Goal: Task Accomplishment & Management: Complete application form

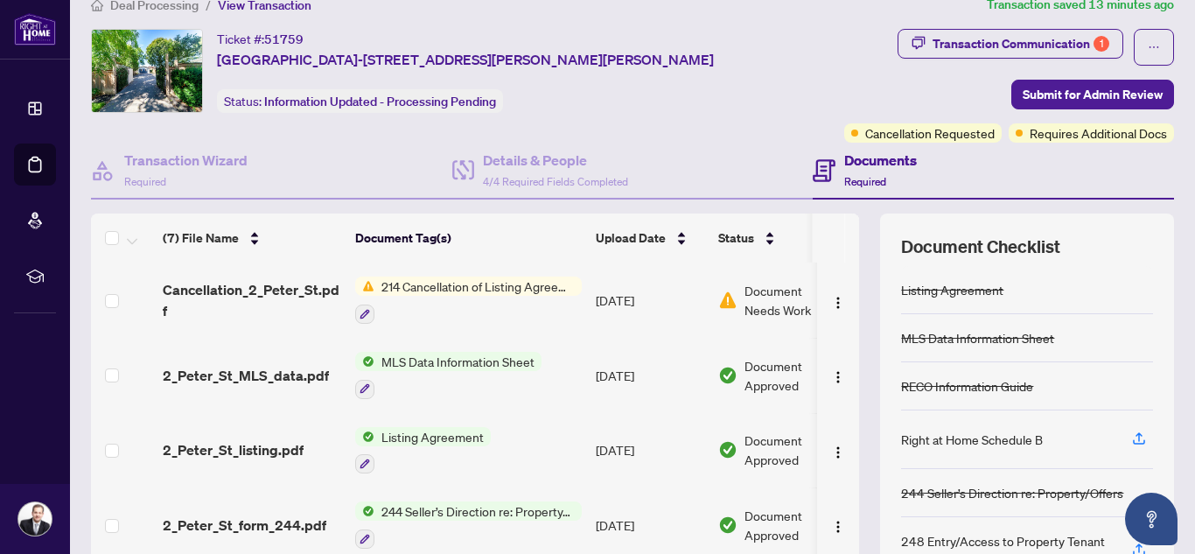
scroll to position [31, 0]
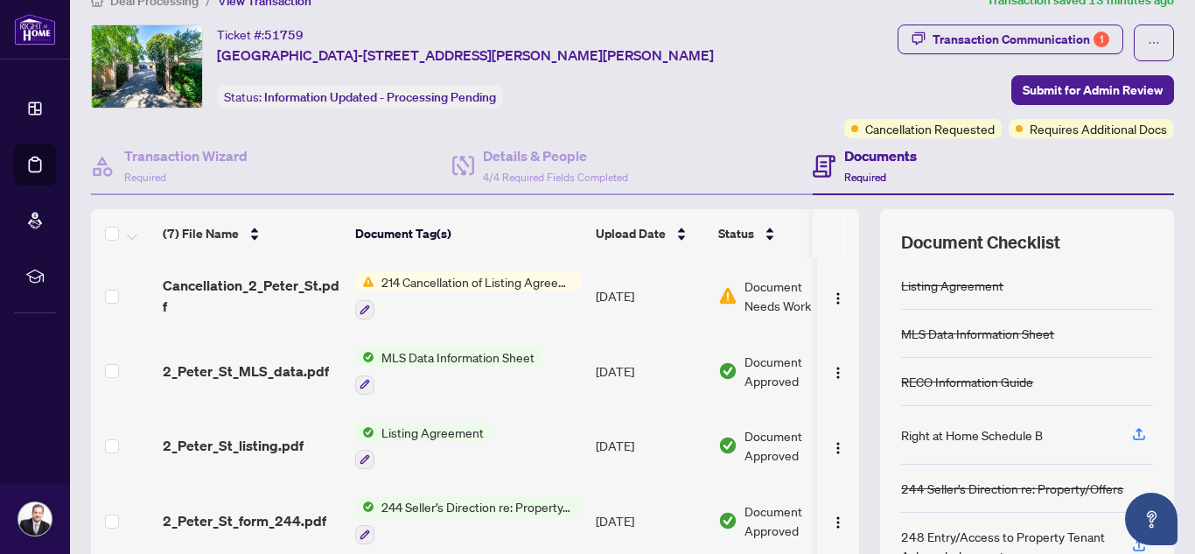
click at [479, 283] on span "214 Cancellation of Listing Agreement - Authority to Offer for Lease" at bounding box center [477, 281] width 207 height 19
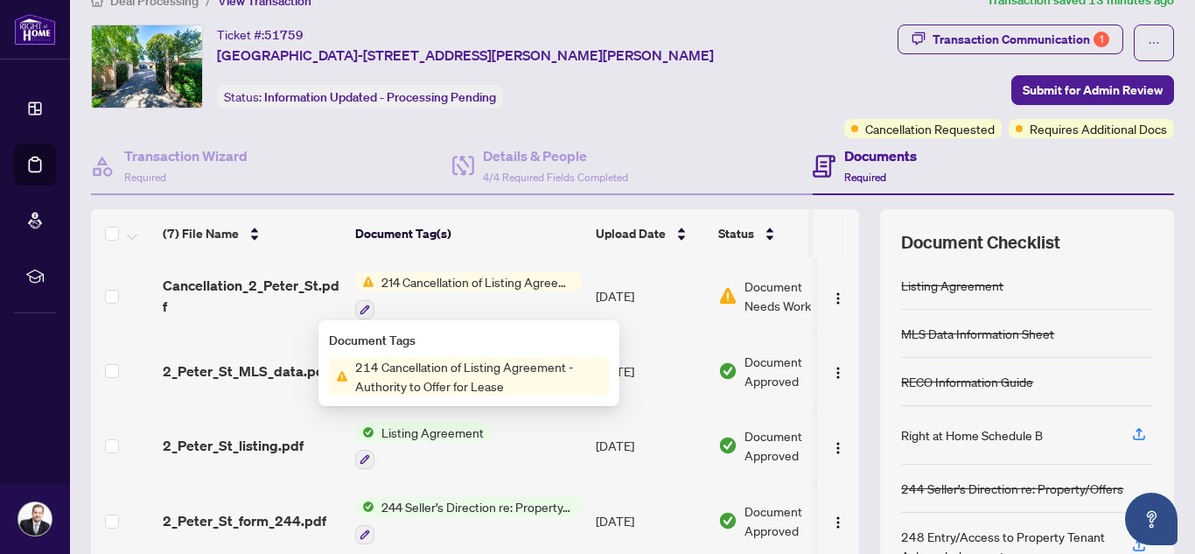
click at [501, 373] on span "214 Cancellation of Listing Agreement - Authority to Offer for Lease" at bounding box center [478, 376] width 261 height 38
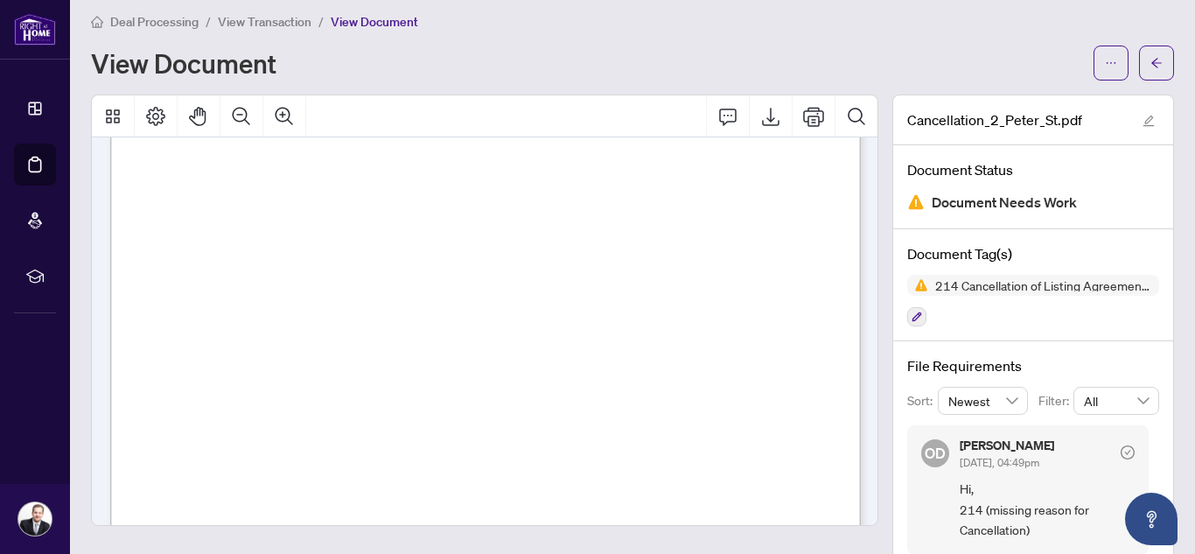
scroll to position [82, 0]
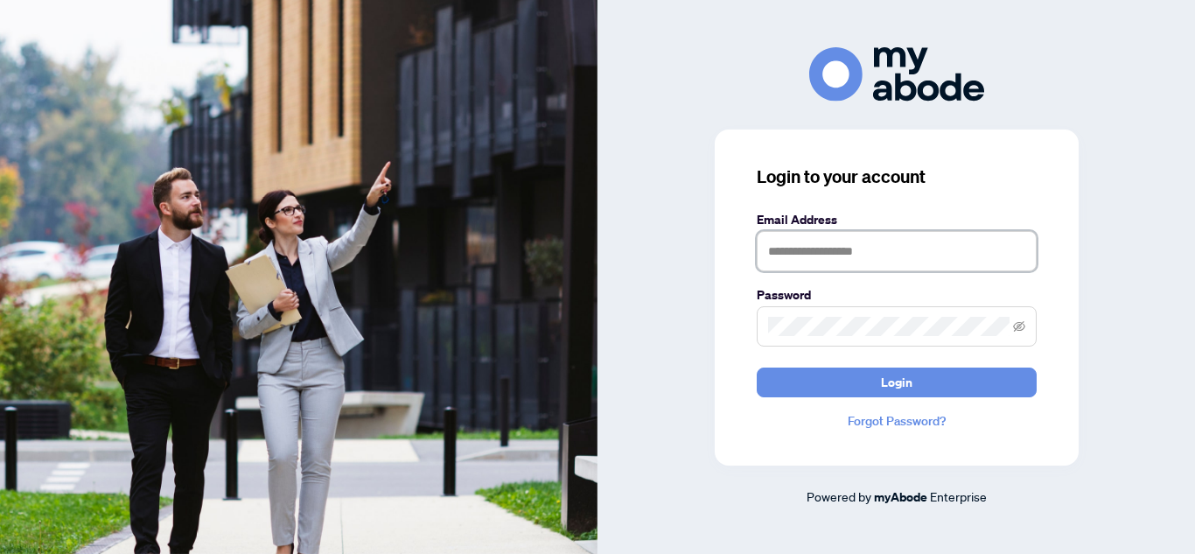
click at [811, 250] on input "text" at bounding box center [897, 251] width 280 height 40
type input "**********"
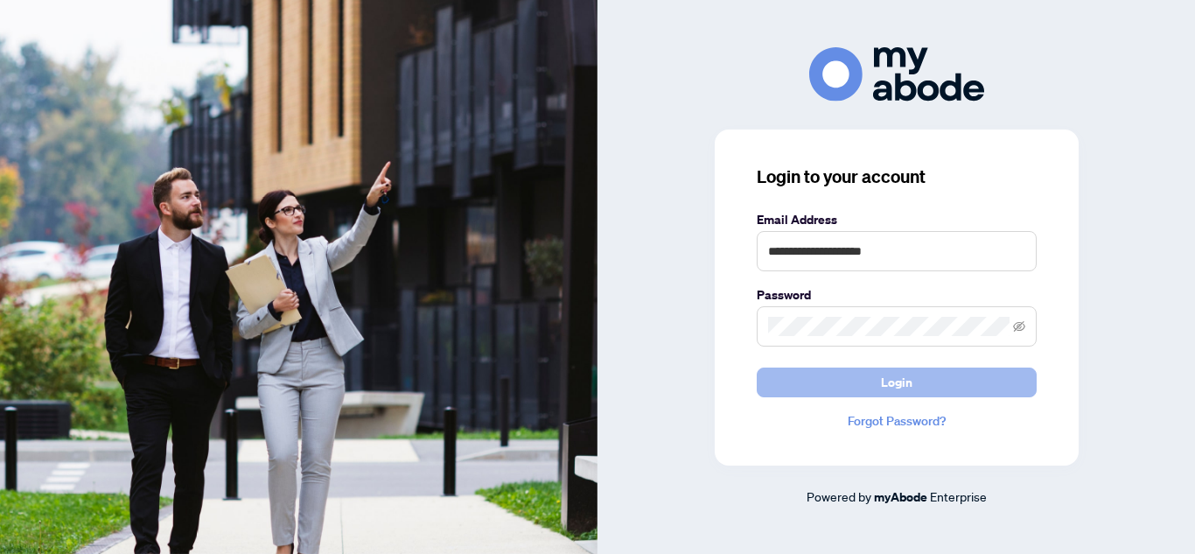
click at [900, 389] on span "Login" at bounding box center [896, 382] width 31 height 28
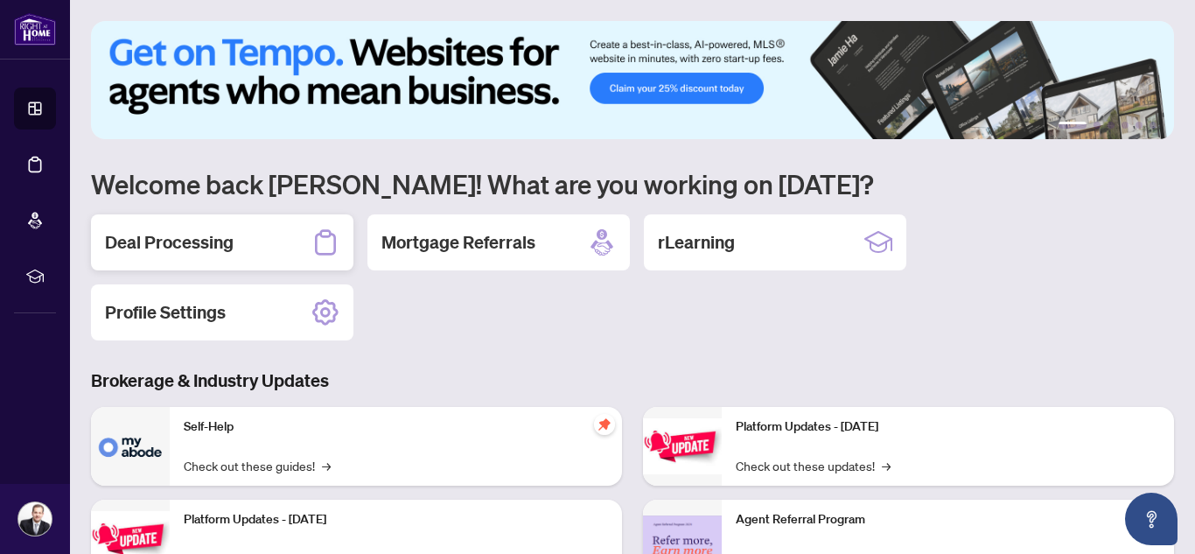
click at [227, 240] on h2 "Deal Processing" at bounding box center [169, 242] width 129 height 24
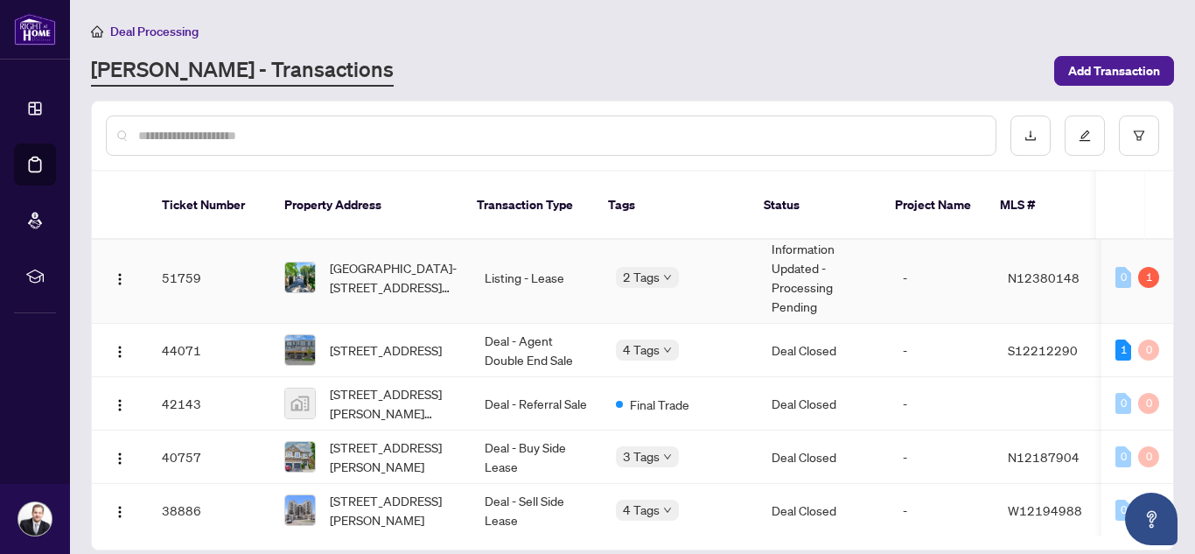
scroll to position [9, 0]
click at [482, 260] on td "Listing - Lease" at bounding box center [536, 277] width 131 height 92
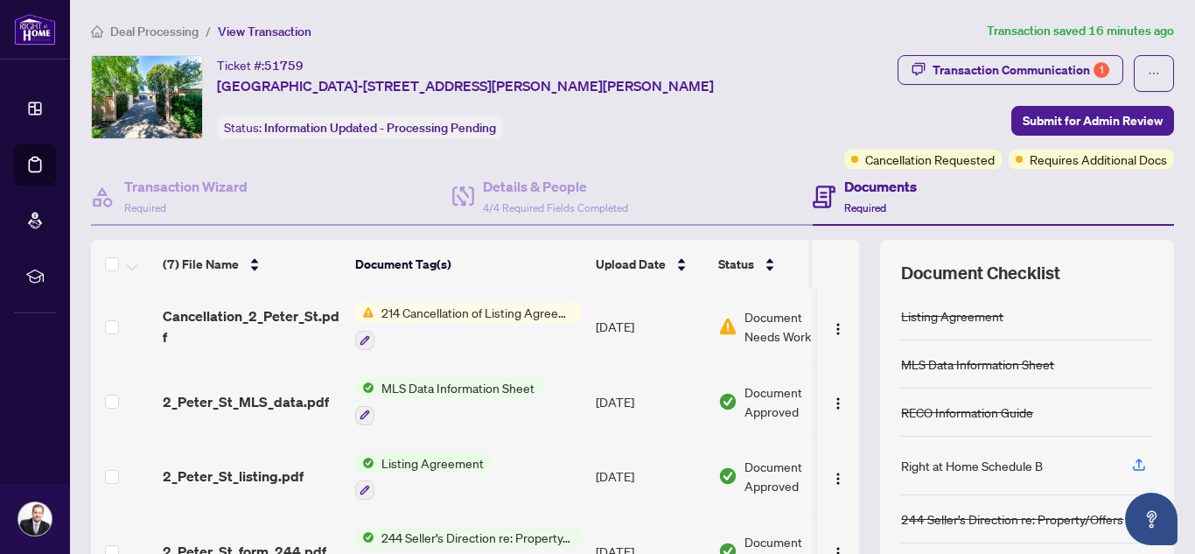
scroll to position [9, 0]
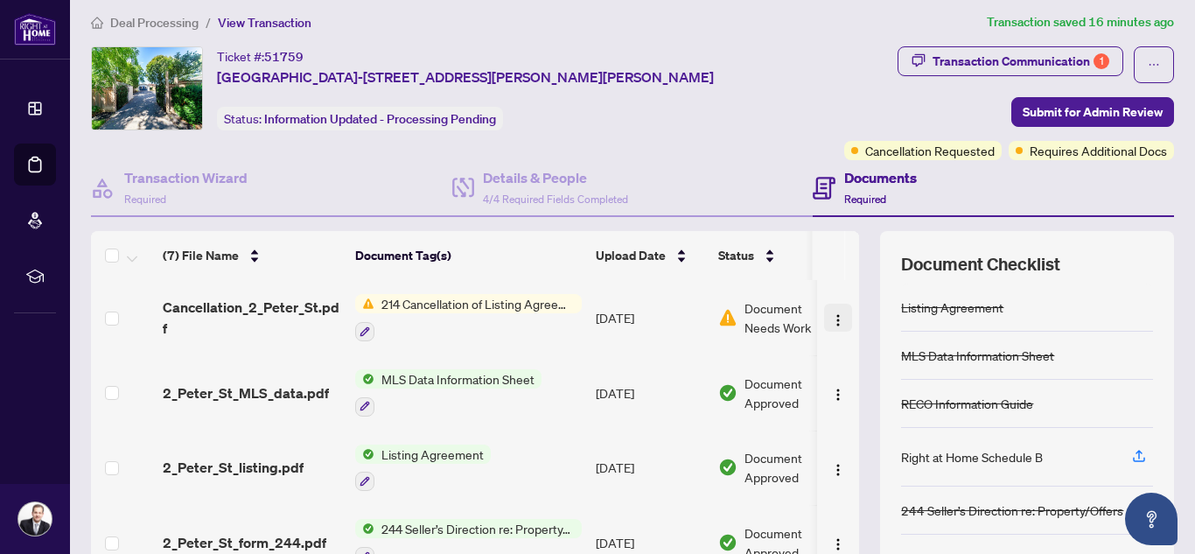
click at [835, 324] on img "button" at bounding box center [838, 320] width 14 height 14
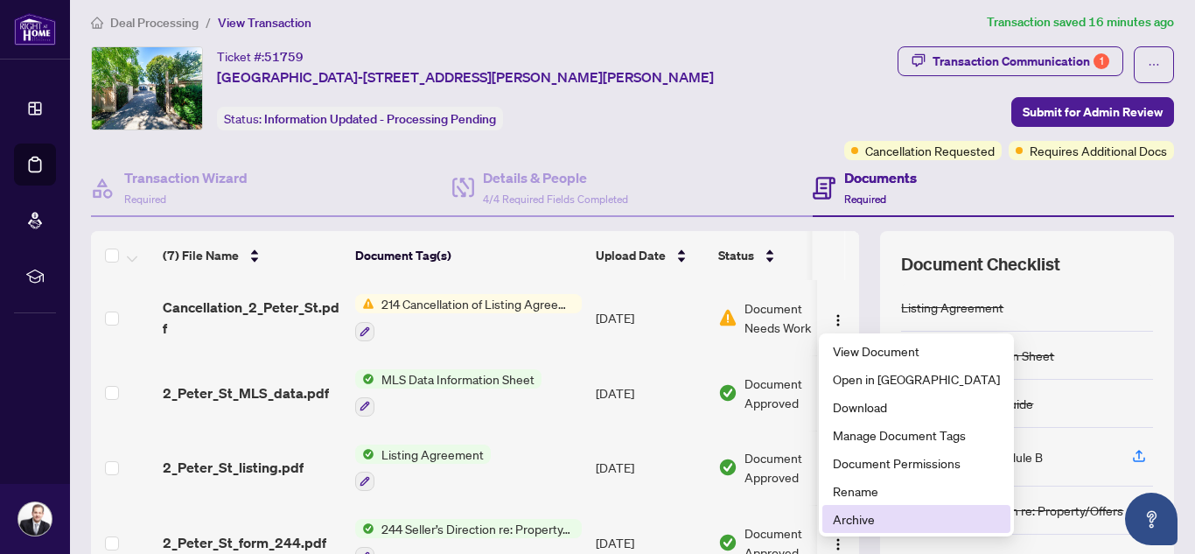
click at [861, 522] on span "Archive" at bounding box center [916, 518] width 167 height 19
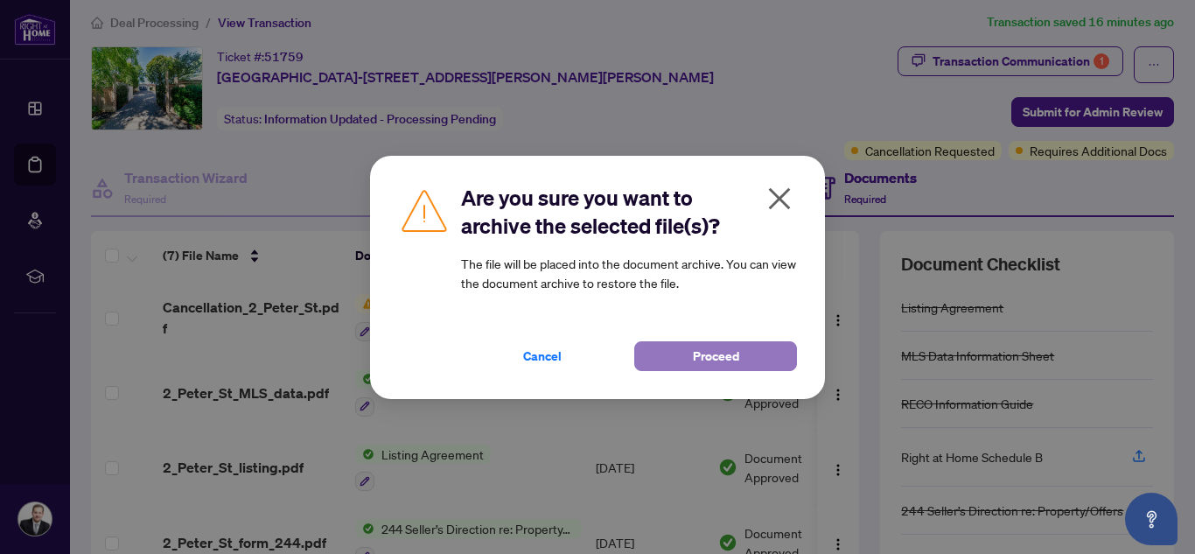
click at [721, 358] on span "Proceed" at bounding box center [716, 356] width 46 height 28
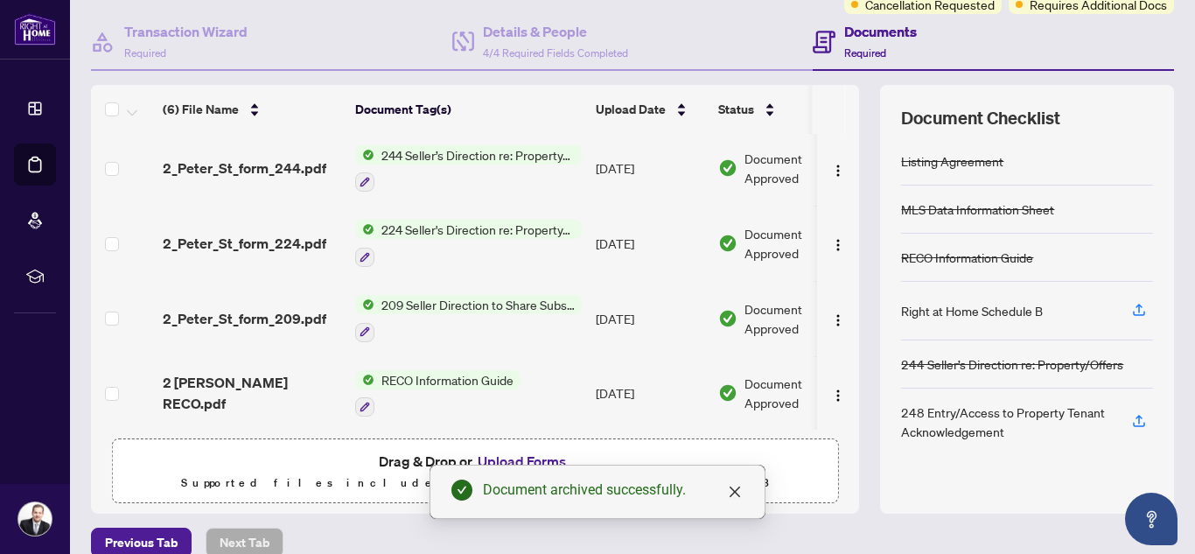
scroll to position [153, 0]
click at [537, 458] on button "Upload Forms" at bounding box center [521, 462] width 99 height 23
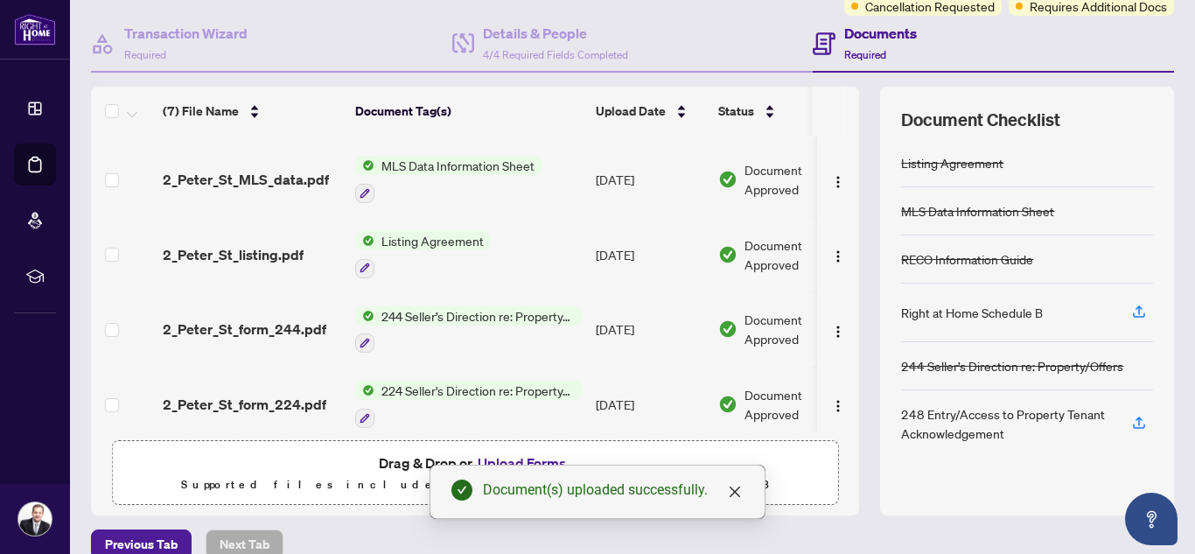
scroll to position [0, 0]
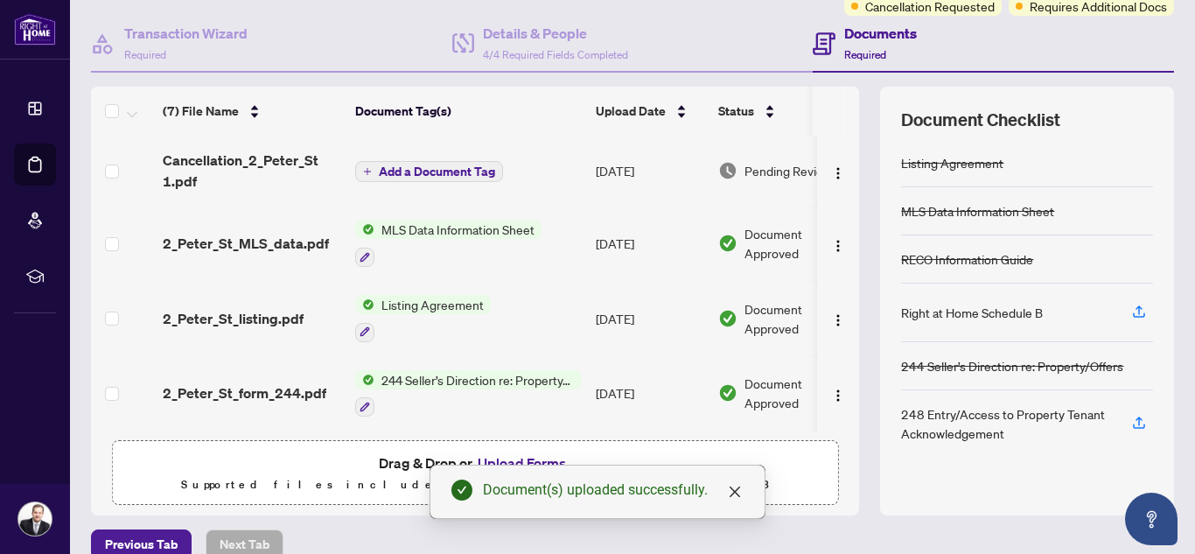
click at [368, 171] on icon "plus" at bounding box center [367, 171] width 9 height 9
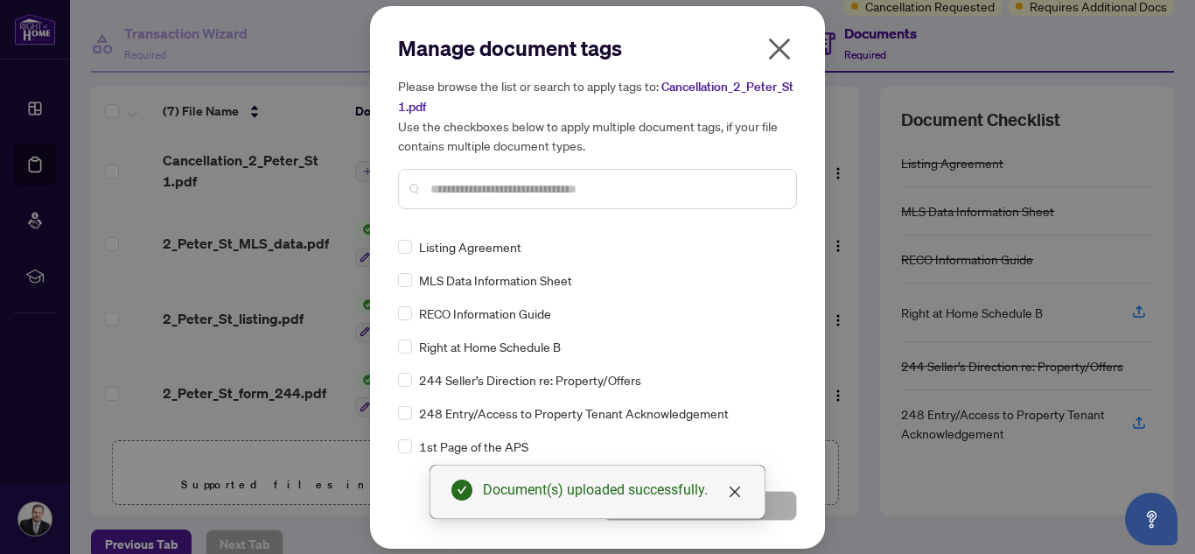
click at [463, 224] on div "Manage document tags Please browse the list or search to apply tags to: Cancell…" at bounding box center [597, 277] width 399 height 486
click at [469, 190] on input "text" at bounding box center [606, 188] width 352 height 19
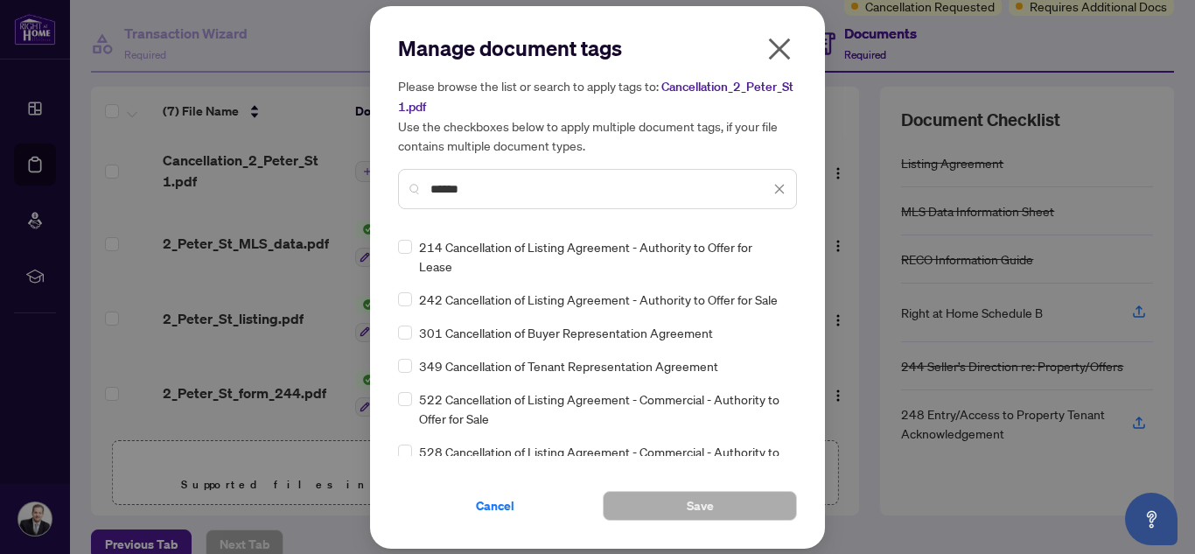
type input "******"
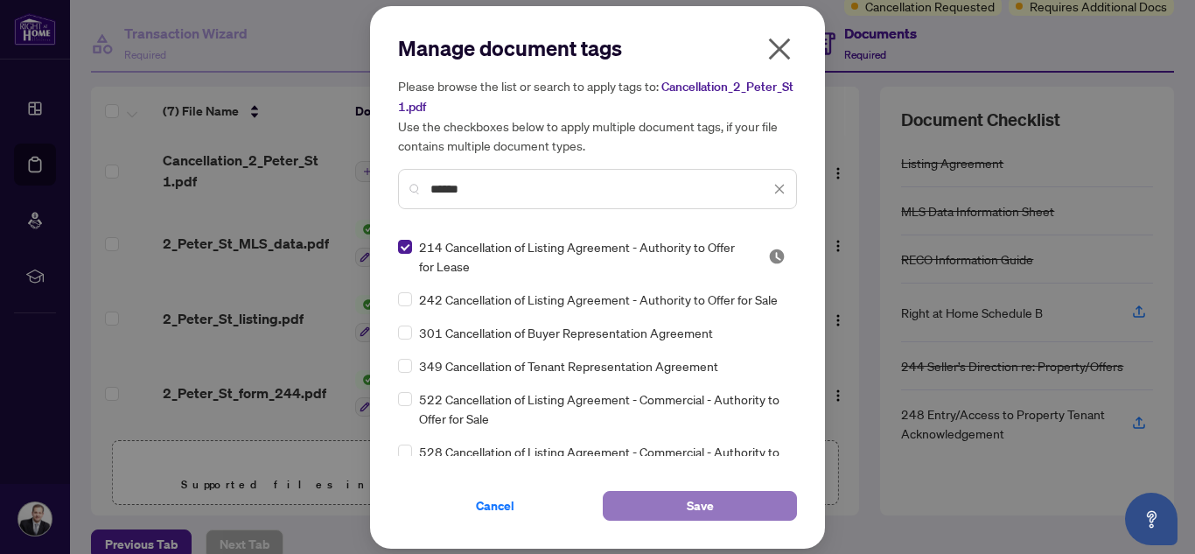
click at [738, 510] on button "Save" at bounding box center [700, 506] width 194 height 30
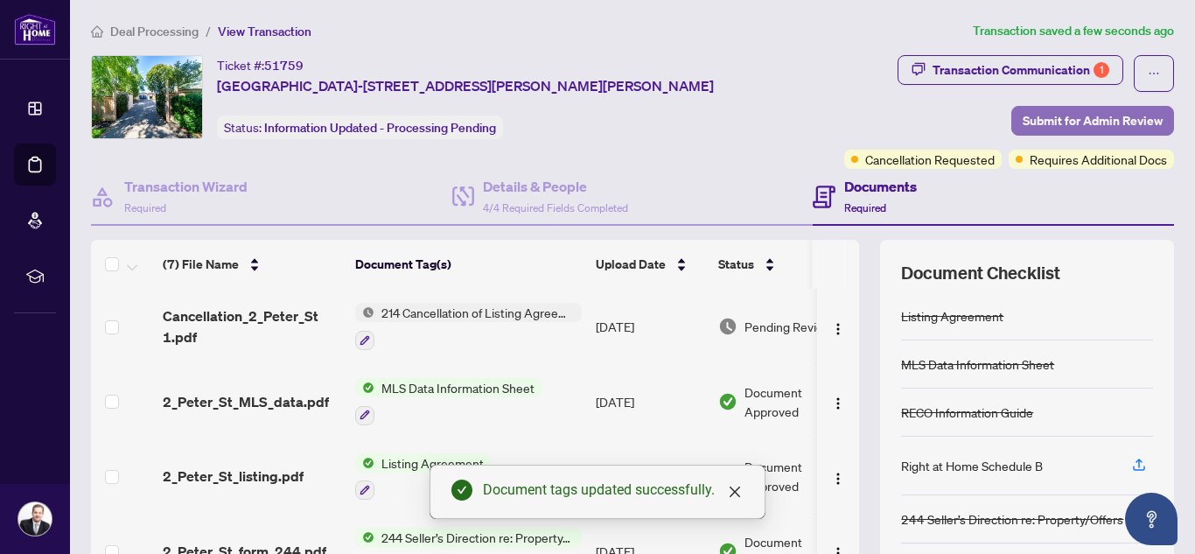
click at [1102, 116] on span "Submit for Admin Review" at bounding box center [1093, 121] width 140 height 28
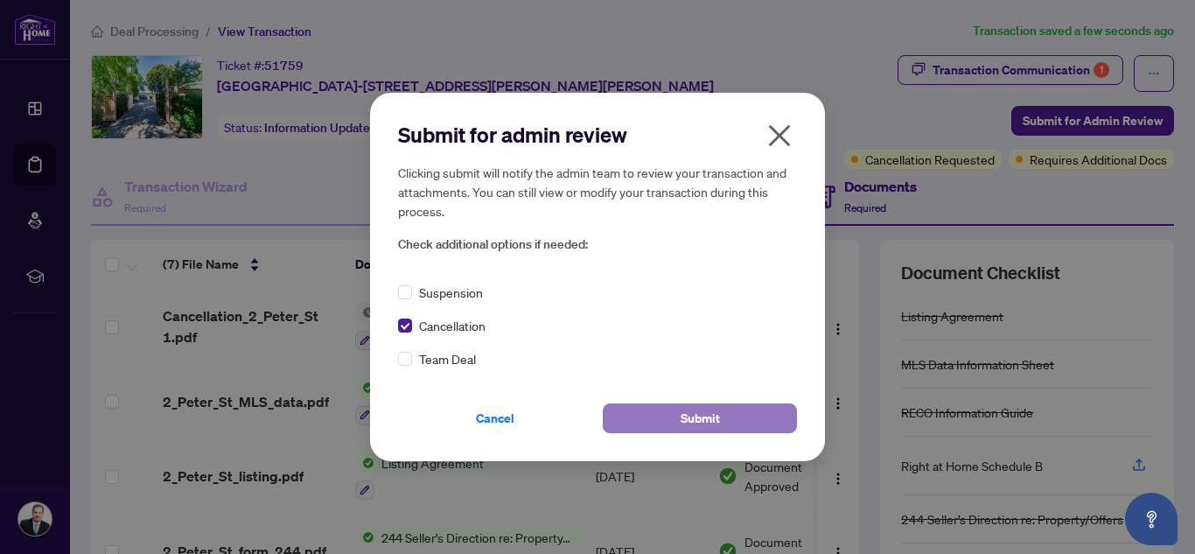
click at [723, 424] on button "Submit" at bounding box center [700, 418] width 194 height 30
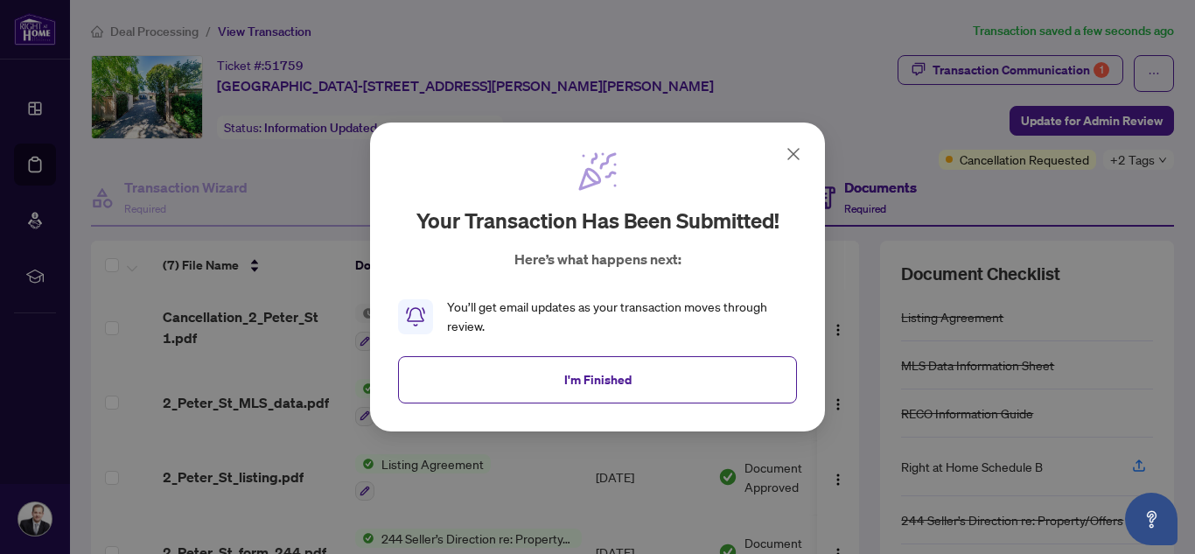
drag, startPoint x: 604, startPoint y: 376, endPoint x: 618, endPoint y: 374, distance: 15.0
click at [609, 377] on span "I'm Finished" at bounding box center [597, 380] width 67 height 28
